Goal: Navigation & Orientation: Understand site structure

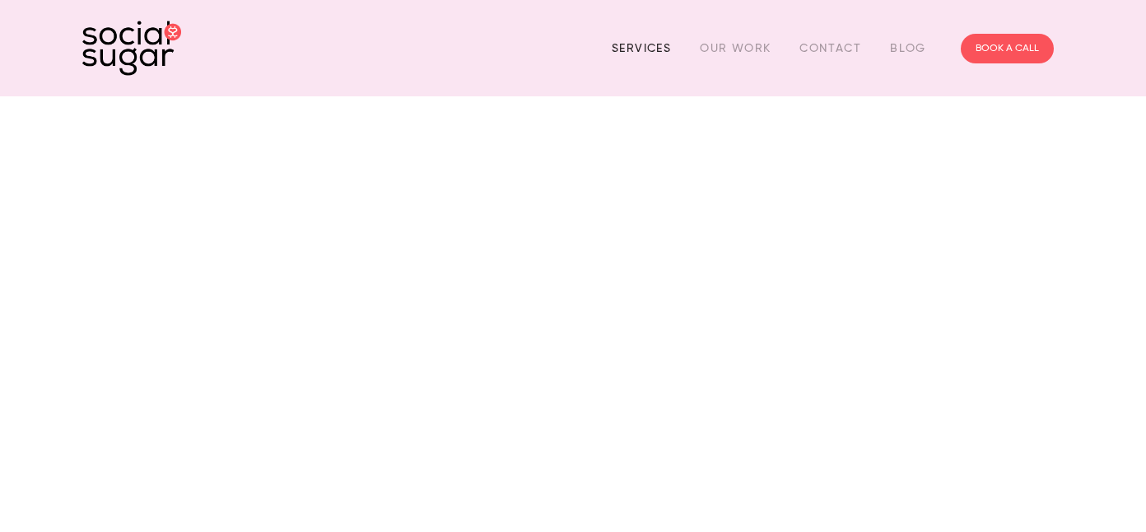
click at [653, 49] on link "Services" at bounding box center [641, 48] width 59 height 26
click at [745, 45] on link "Our Work" at bounding box center [735, 48] width 71 height 26
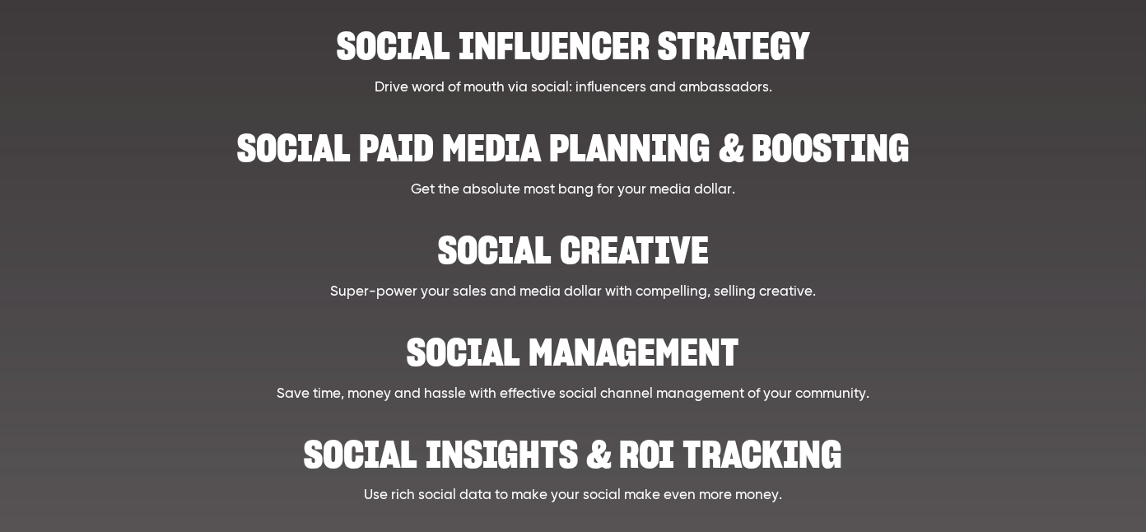
scroll to position [679, 0]
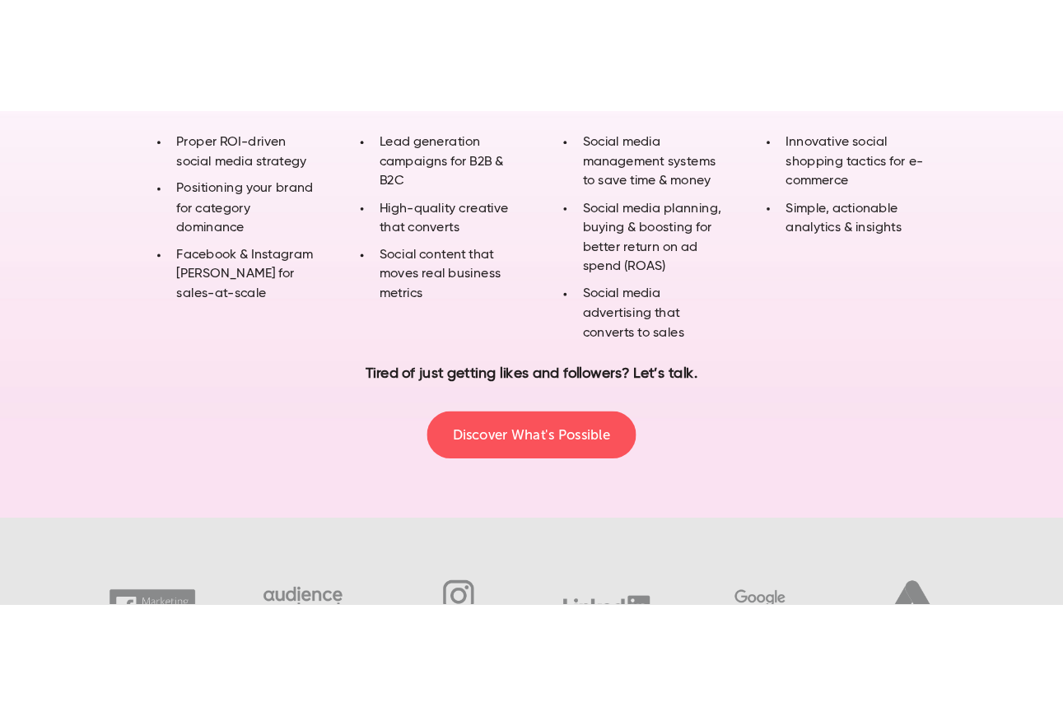
scroll to position [1144, 0]
